Goal: Information Seeking & Learning: Learn about a topic

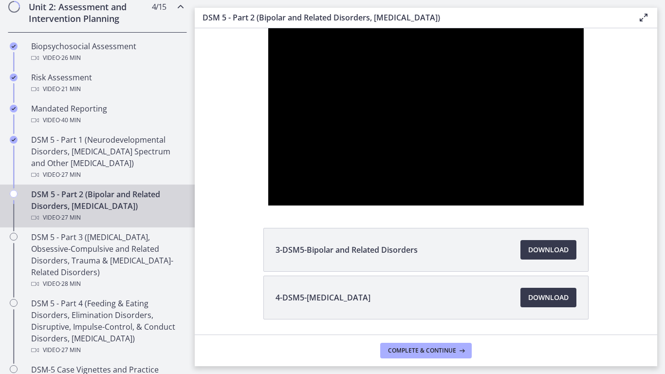
click at [583, 69] on div at bounding box center [425, 117] width 315 height 374
click at [558, 304] on icon "Show settings menu" at bounding box center [545, 292] width 25 height 21
click at [513, 304] on div at bounding box center [425, 117] width 315 height 374
click at [473, 218] on div at bounding box center [425, 117] width 315 height 374
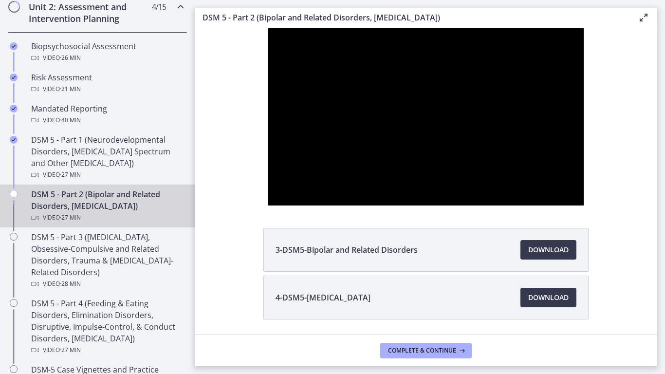
click at [473, 218] on div at bounding box center [425, 117] width 315 height 374
click at [462, 165] on div at bounding box center [425, 117] width 315 height 374
click at [583, 167] on div at bounding box center [425, 117] width 315 height 374
click at [583, 135] on div at bounding box center [425, 117] width 315 height 374
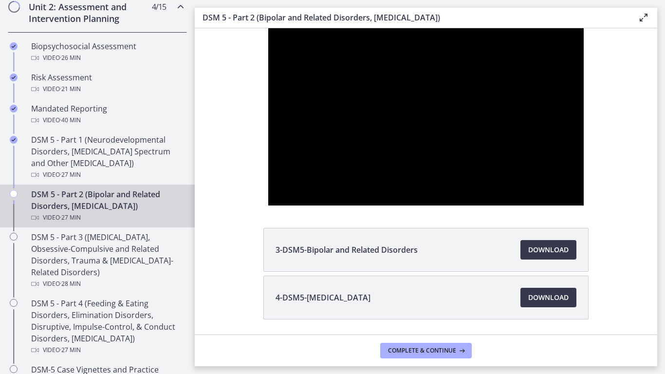
click at [583, 133] on div at bounding box center [425, 117] width 315 height 374
click at [458, 28] on div at bounding box center [425, 117] width 315 height 374
click at [268, 304] on div at bounding box center [425, 117] width 315 height 374
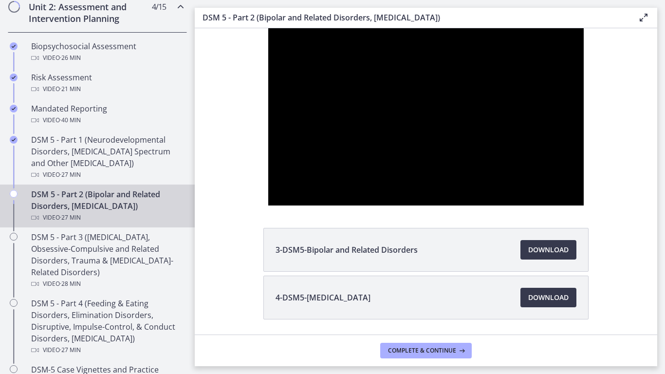
click at [268, 304] on div at bounding box center [425, 117] width 315 height 374
click at [583, 304] on div at bounding box center [425, 117] width 315 height 374
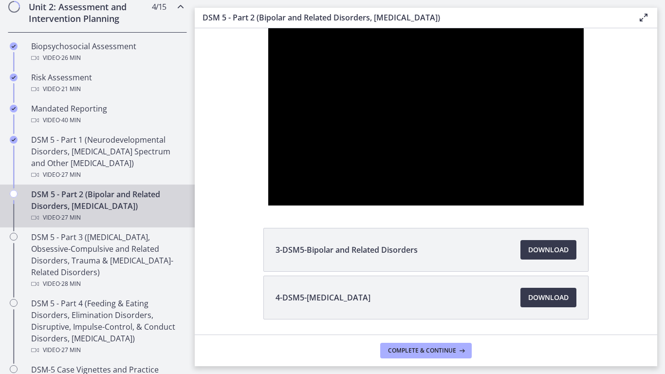
click at [583, 128] on div at bounding box center [425, 117] width 315 height 374
click at [583, 28] on div at bounding box center [425, 117] width 315 height 374
click at [519, 292] on div at bounding box center [425, 117] width 315 height 374
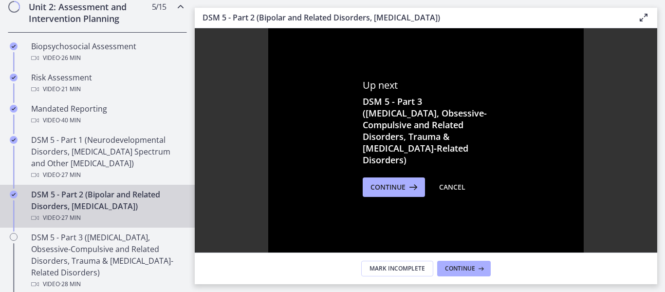
scroll to position [85, 0]
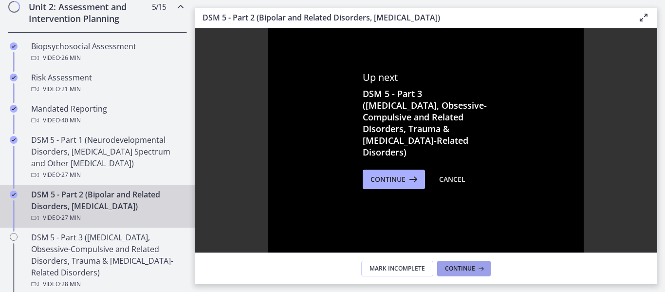
click at [469, 263] on button "Continue" at bounding box center [464, 268] width 54 height 16
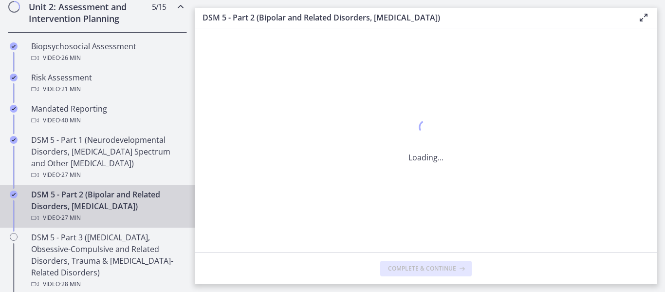
scroll to position [0, 0]
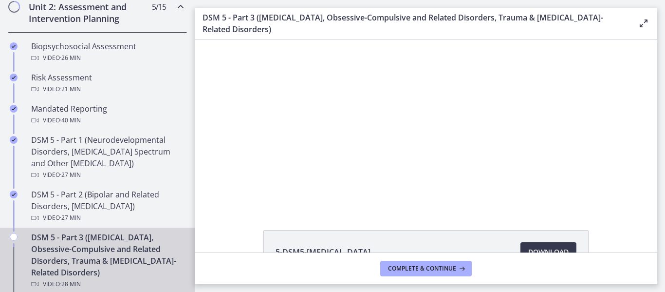
click at [354, 120] on div at bounding box center [426, 123] width 298 height 168
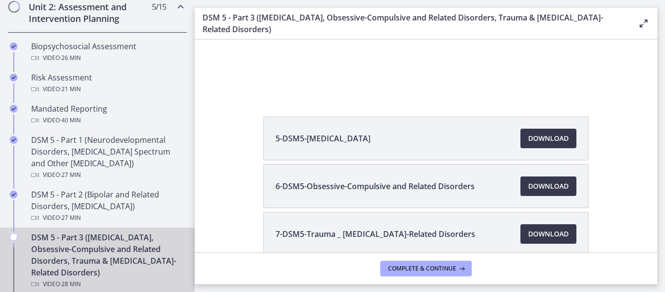
scroll to position [121, 0]
